Goal: Find specific page/section: Find specific page/section

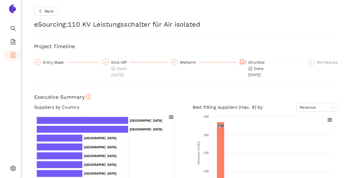
scroll to position [198, 0]
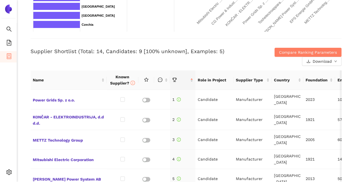
click at [96, 62] on div "Supplier Shortlist (Total: 14, Candidates: 9 [100% unknown], Examples: 5)" at bounding box center [134, 57] width 207 height 18
click at [8, 54] on icon "container" at bounding box center [9, 56] width 6 height 6
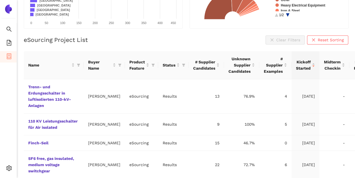
scroll to position [113, 0]
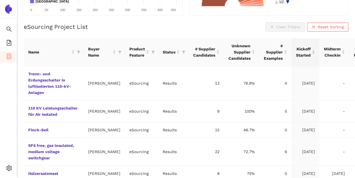
click at [127, 25] on div "eSourcing Project List Clear Filters Reset Sorting" at bounding box center [186, 26] width 325 height 9
click at [122, 33] on div "eSourcing Project List Clear Filters Reset Sorting Name Buyer Name Product Feat…" at bounding box center [186, 168] width 325 height 292
click at [120, 29] on div "eSourcing Project List Clear Filters Reset Sorting" at bounding box center [186, 26] width 325 height 9
click at [147, 29] on div "eSourcing Project List Clear Filters Reset Sorting" at bounding box center [186, 26] width 325 height 9
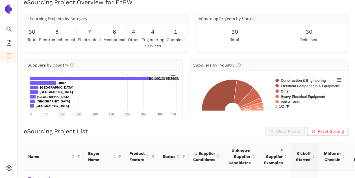
scroll to position [0, 0]
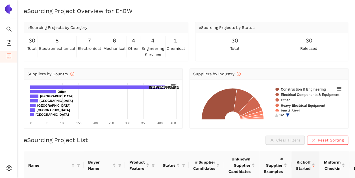
click at [225, 139] on div "eSourcing Project List Clear Filters Reset Sorting" at bounding box center [186, 139] width 325 height 9
click at [177, 134] on div "eSourcing Project Overview for EnBW eSourcing Projects by Category 30 total 8 e…" at bounding box center [186, 96] width 338 height 178
click at [96, 61] on div "eSourcing Project Overview for EnBW eSourcing Projects by Category 30 total 8 e…" at bounding box center [186, 96] width 338 height 178
